Goal: Task Accomplishment & Management: Complete application form

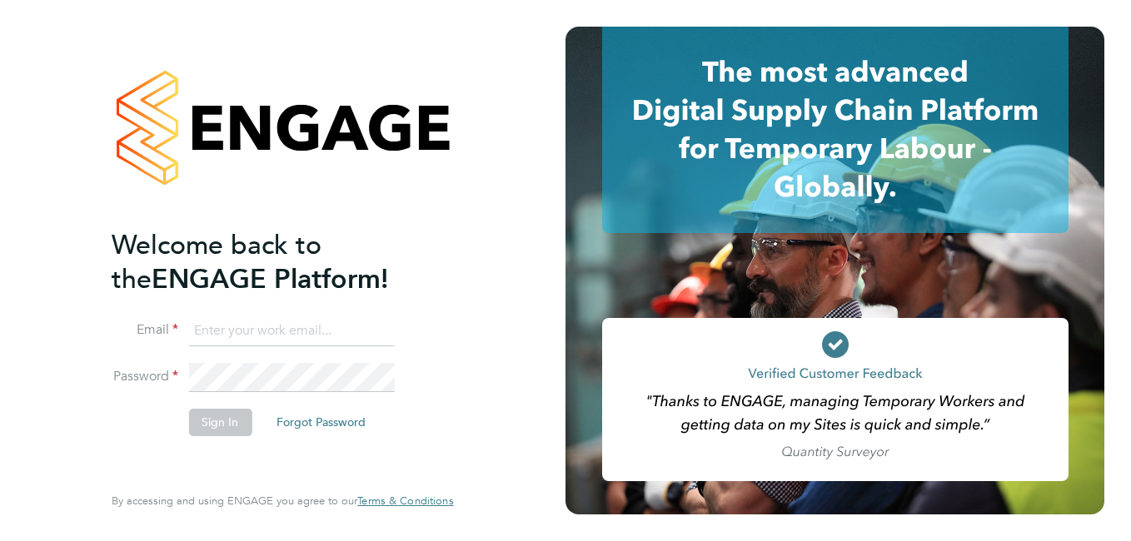
type input "[PERSON_NAME][EMAIL_ADDRESS][PERSON_NAME][DOMAIN_NAME]"
click at [220, 429] on button "Sign In" at bounding box center [219, 422] width 63 height 27
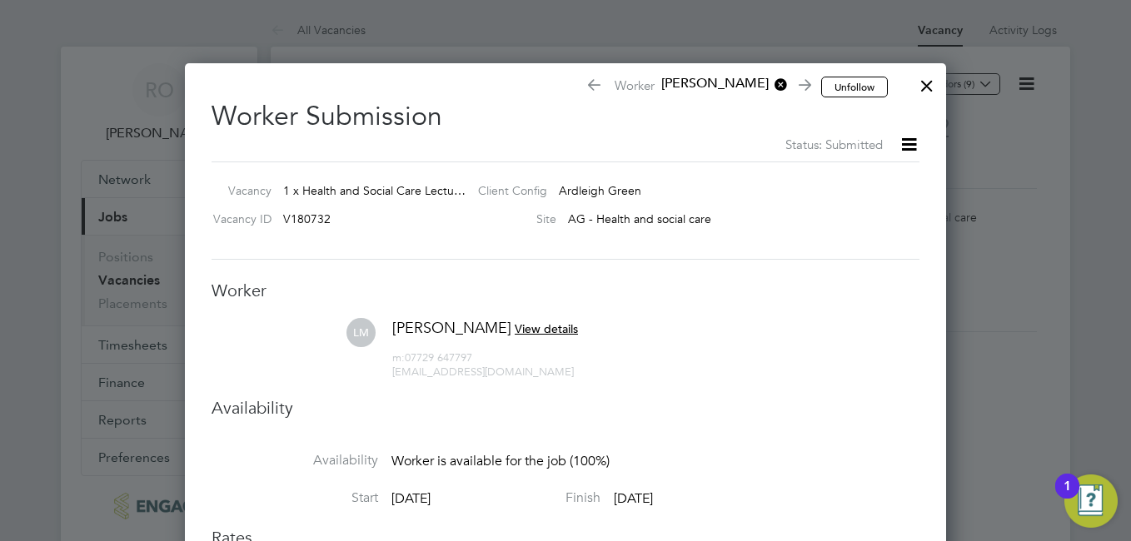
click at [923, 87] on div at bounding box center [927, 82] width 30 height 30
